Goal: Navigation & Orientation: Go to known website

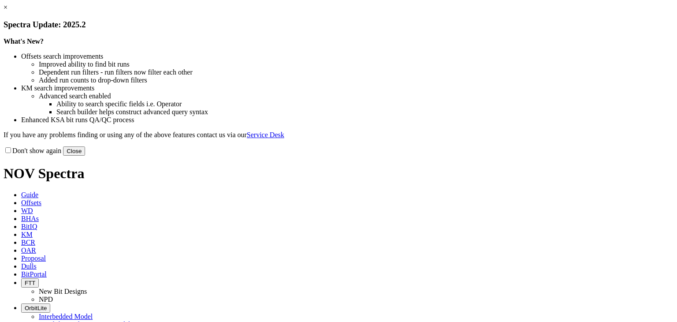
click at [7, 11] on link "×" at bounding box center [6, 7] width 4 height 7
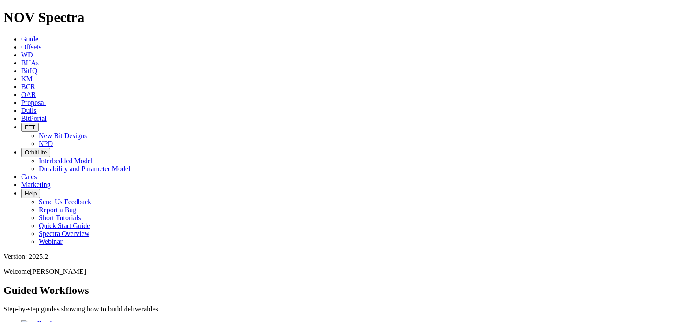
click at [21, 115] on icon at bounding box center [21, 118] width 0 height 7
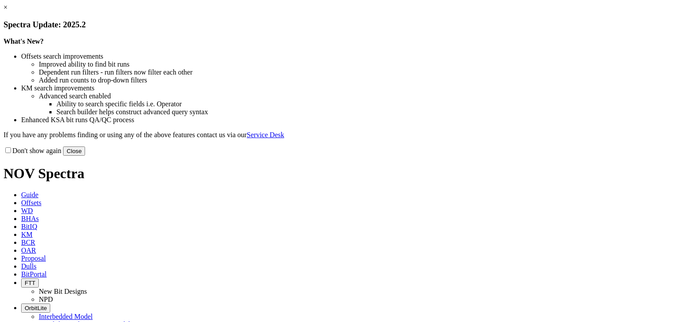
click at [7, 11] on link "×" at bounding box center [6, 7] width 4 height 7
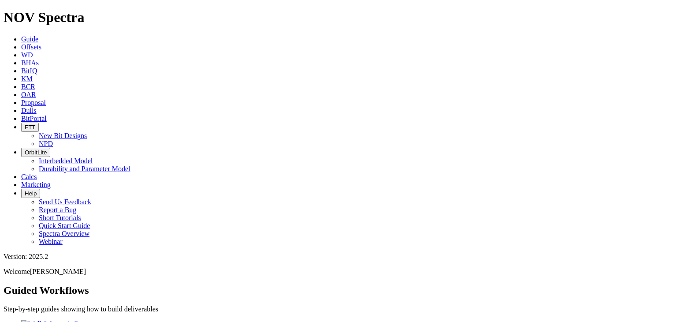
click at [21, 115] on icon at bounding box center [21, 118] width 0 height 7
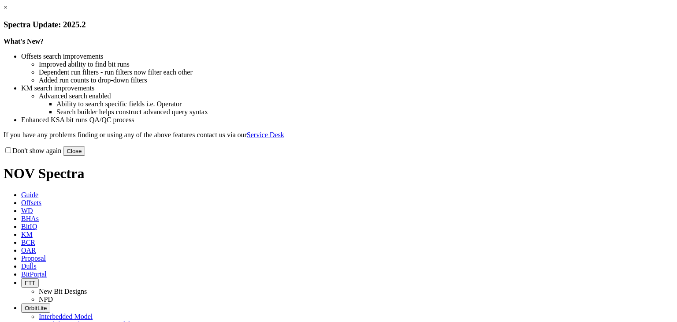
click at [85, 155] on button "Close" at bounding box center [74, 150] width 22 height 9
